Goal: Task Accomplishment & Management: Manage account settings

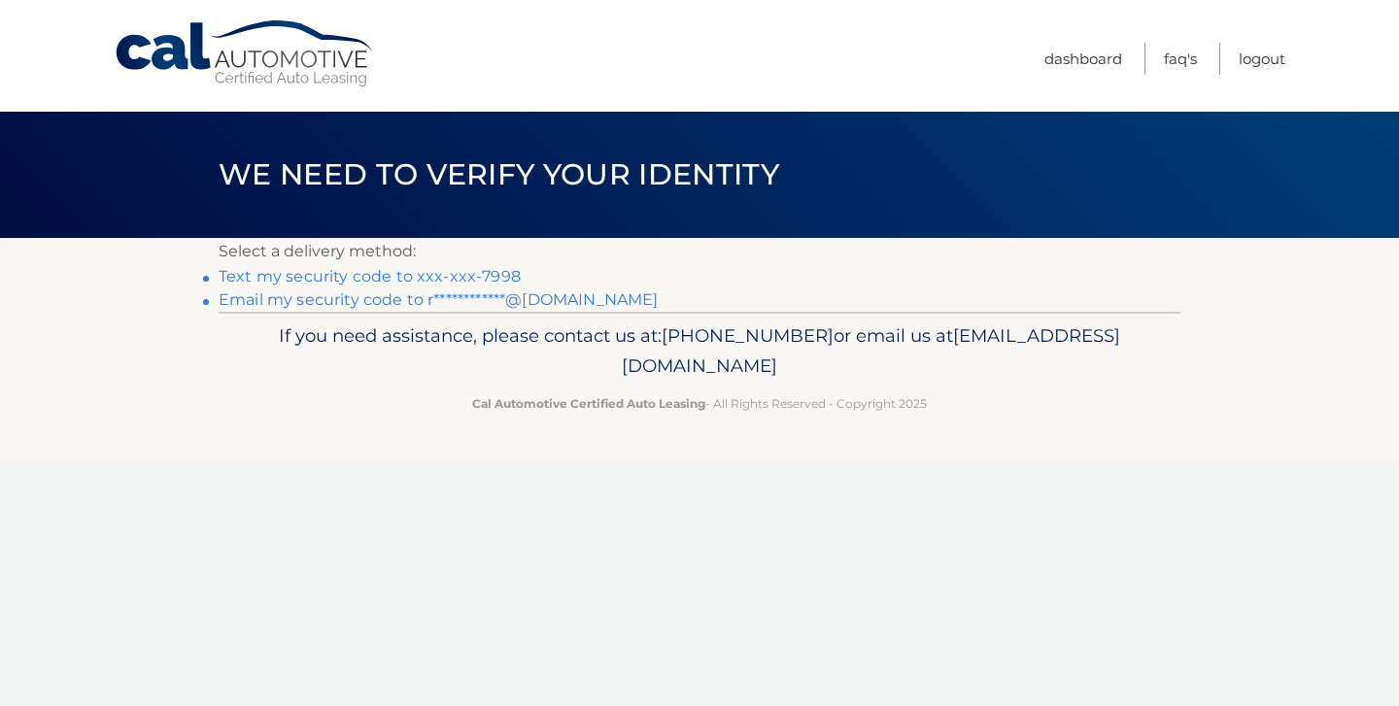
click at [423, 273] on link "Text my security code to xxx-xxx-7998" at bounding box center [370, 276] width 302 height 18
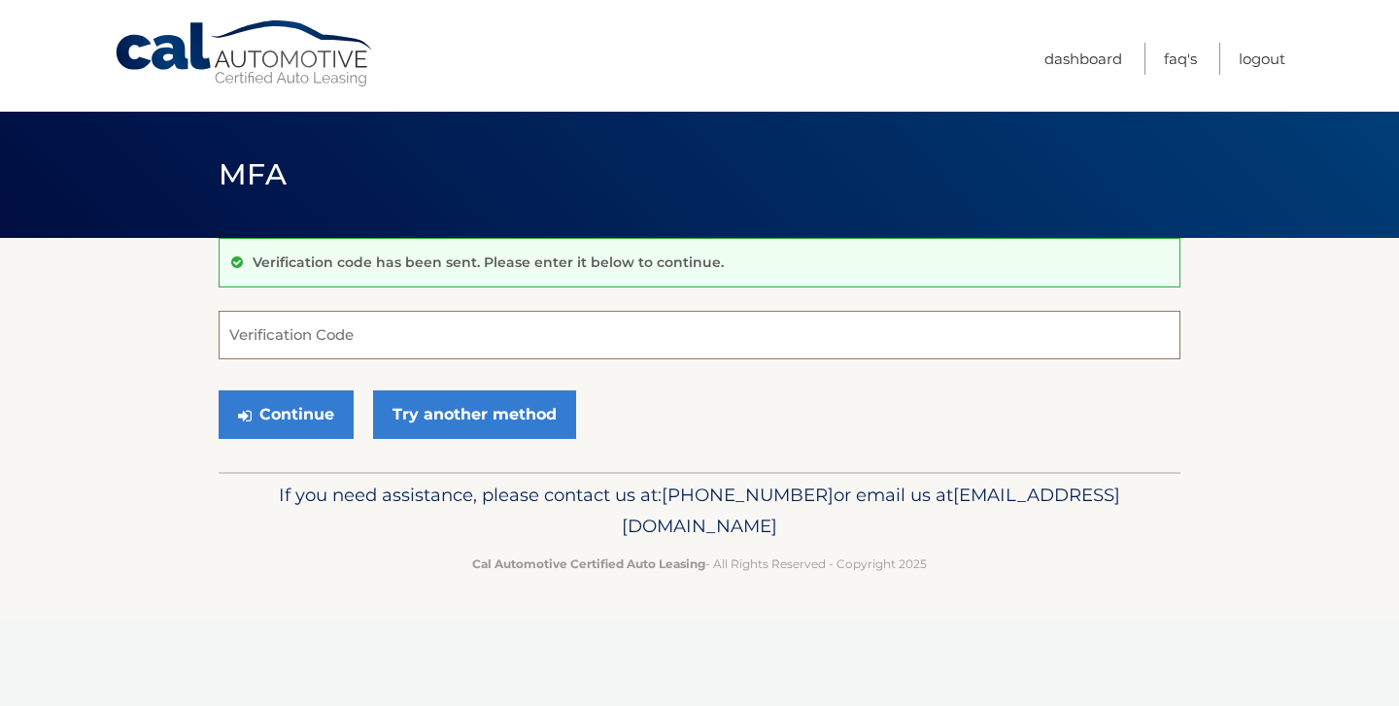
click at [320, 320] on input "Verification Code" at bounding box center [700, 335] width 962 height 49
click at [292, 328] on input "Verification Code" at bounding box center [700, 335] width 962 height 49
type input "775420"
click at [299, 428] on button "Continue" at bounding box center [286, 414] width 135 height 49
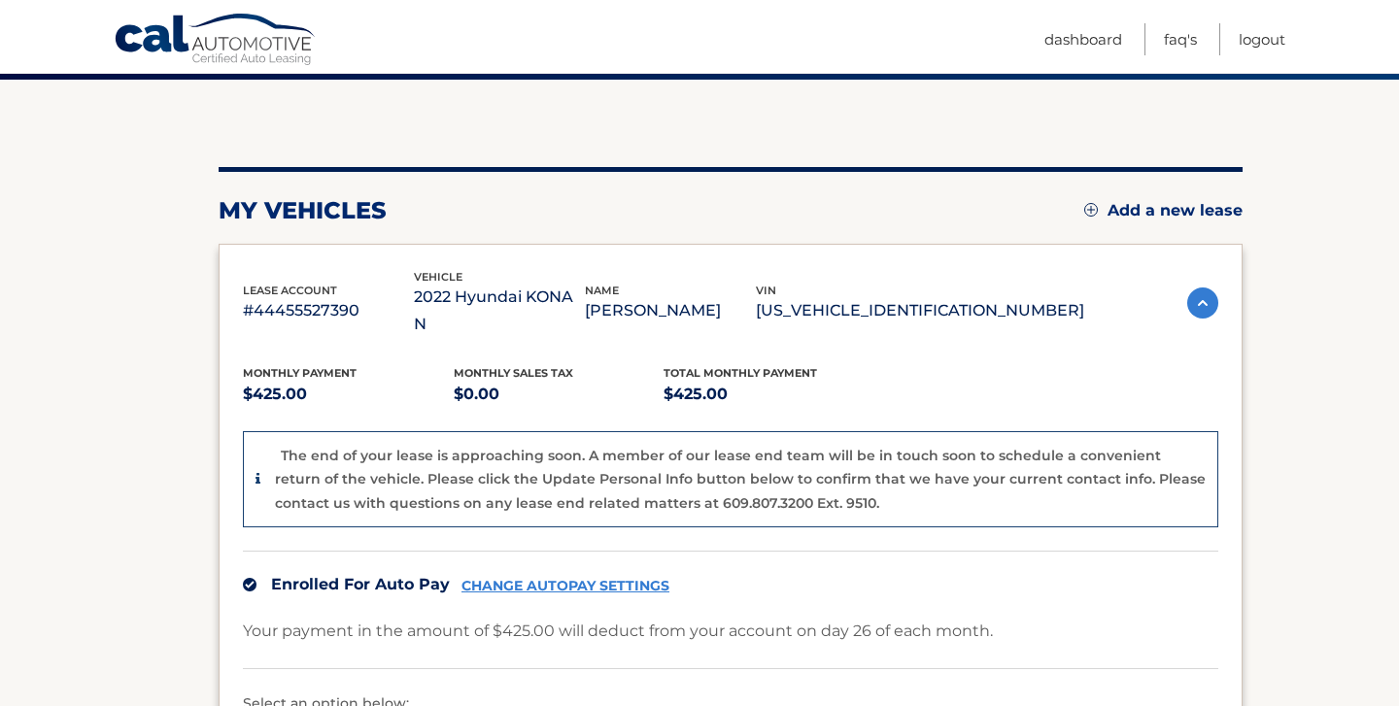
scroll to position [179, 0]
